Goal: Use online tool/utility: Utilize a website feature to perform a specific function

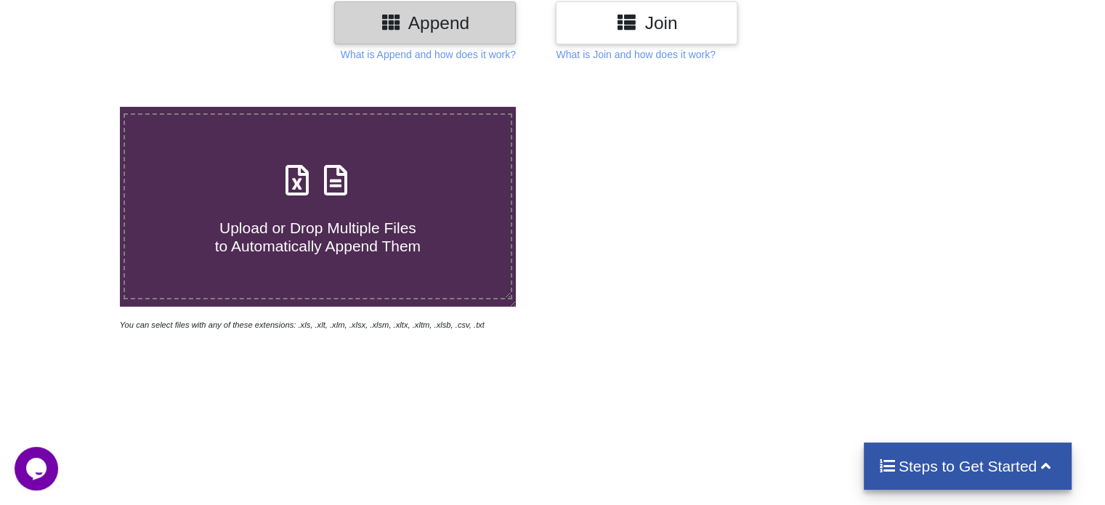
scroll to position [204, 0]
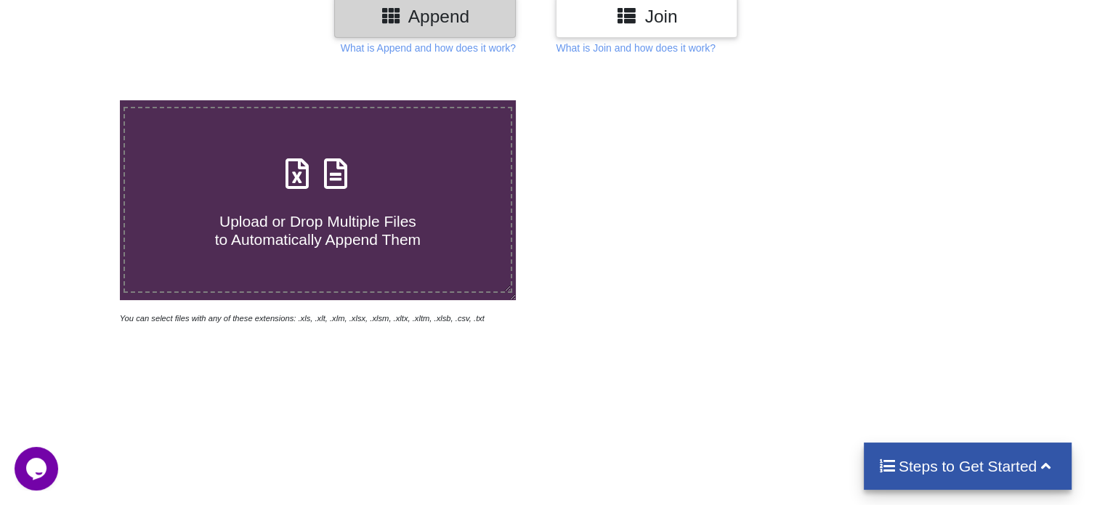
click at [257, 162] on div "Upload or Drop Multiple Files to Automatically Append Them" at bounding box center [317, 200] width 385 height 98
click at [76, 100] on input "Upload or Drop Multiple Files to Automatically Append Them" at bounding box center [76, 100] width 0 height 0
type input "C:\fakepath\2582336_SP_ORDER_ADS_REFERRAL_PAYMENT_FILE_OUTSTANDING_PAYMENT_[DAT…"
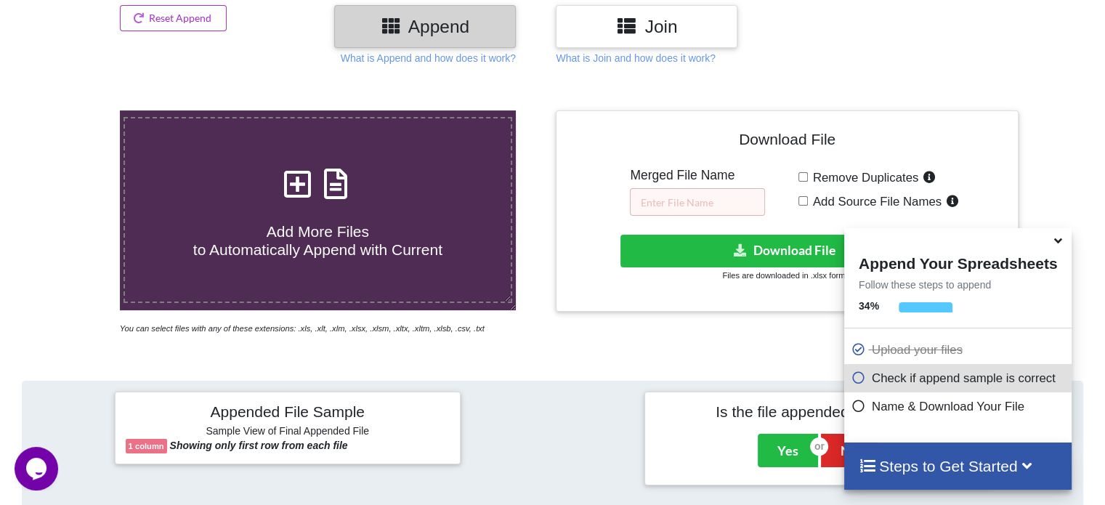
scroll to position [238, 0]
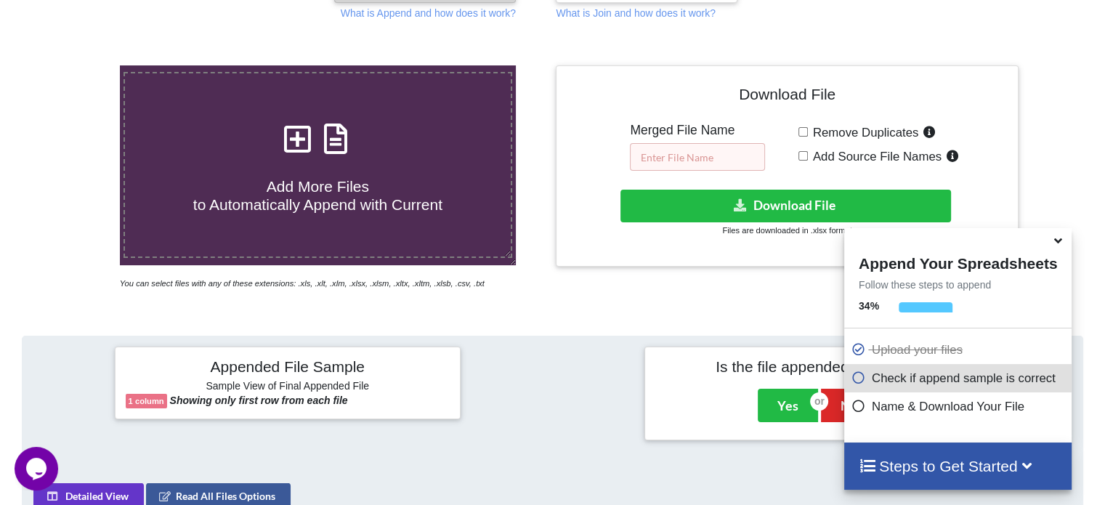
click at [693, 148] on input "text" at bounding box center [697, 157] width 135 height 28
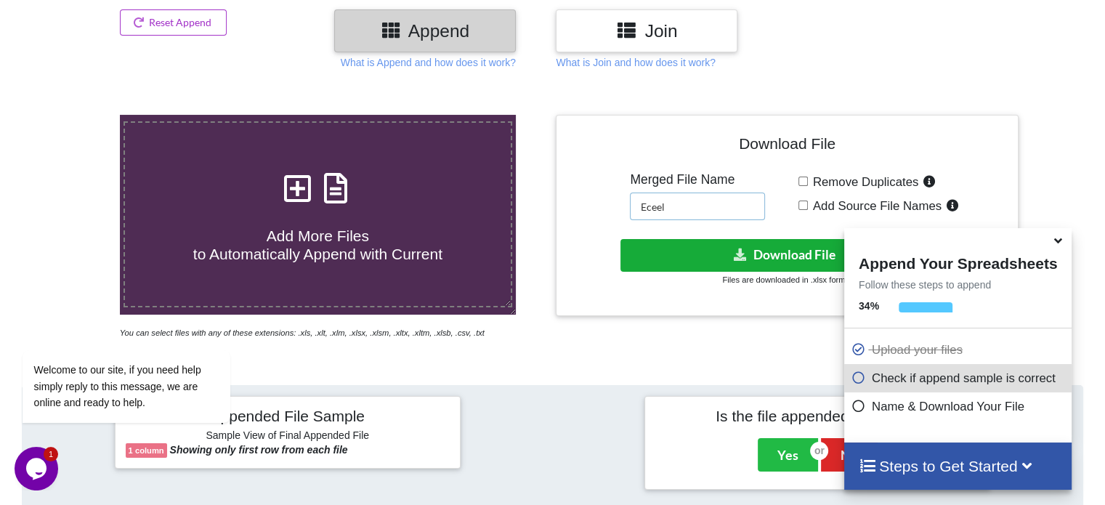
scroll to position [186, 0]
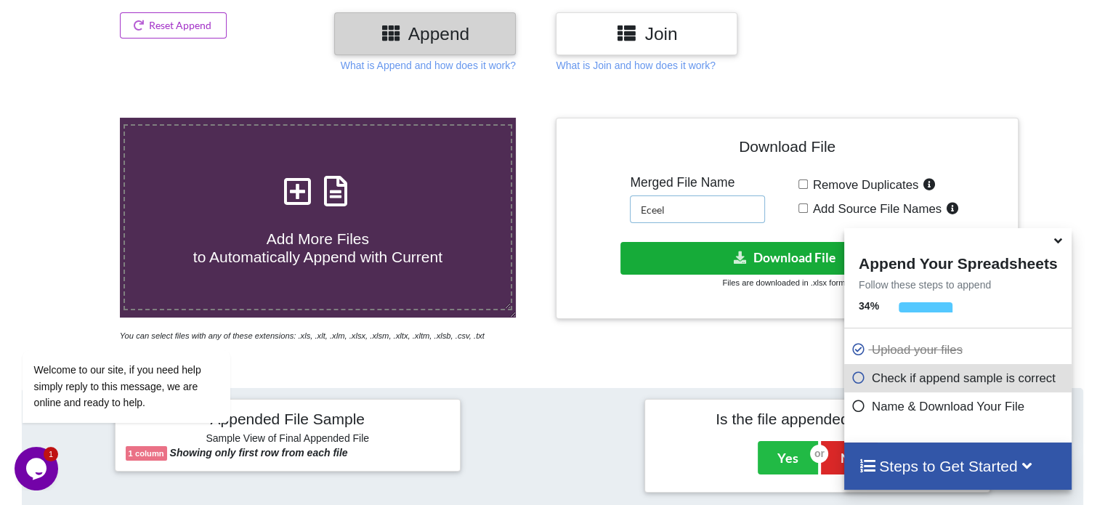
type input "Eceel"
click at [728, 259] on button "Download File" at bounding box center [786, 258] width 331 height 33
